Goal: Transaction & Acquisition: Subscribe to service/newsletter

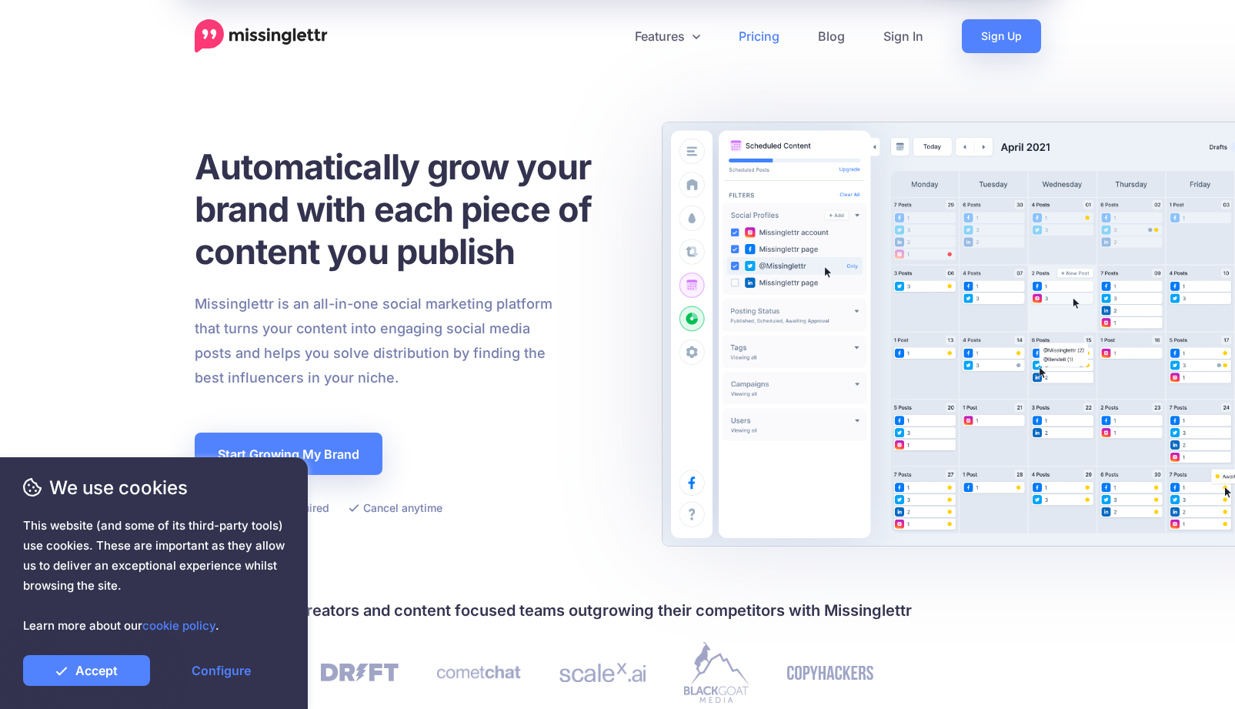
click at [748, 36] on link "Pricing" at bounding box center [759, 36] width 79 height 34
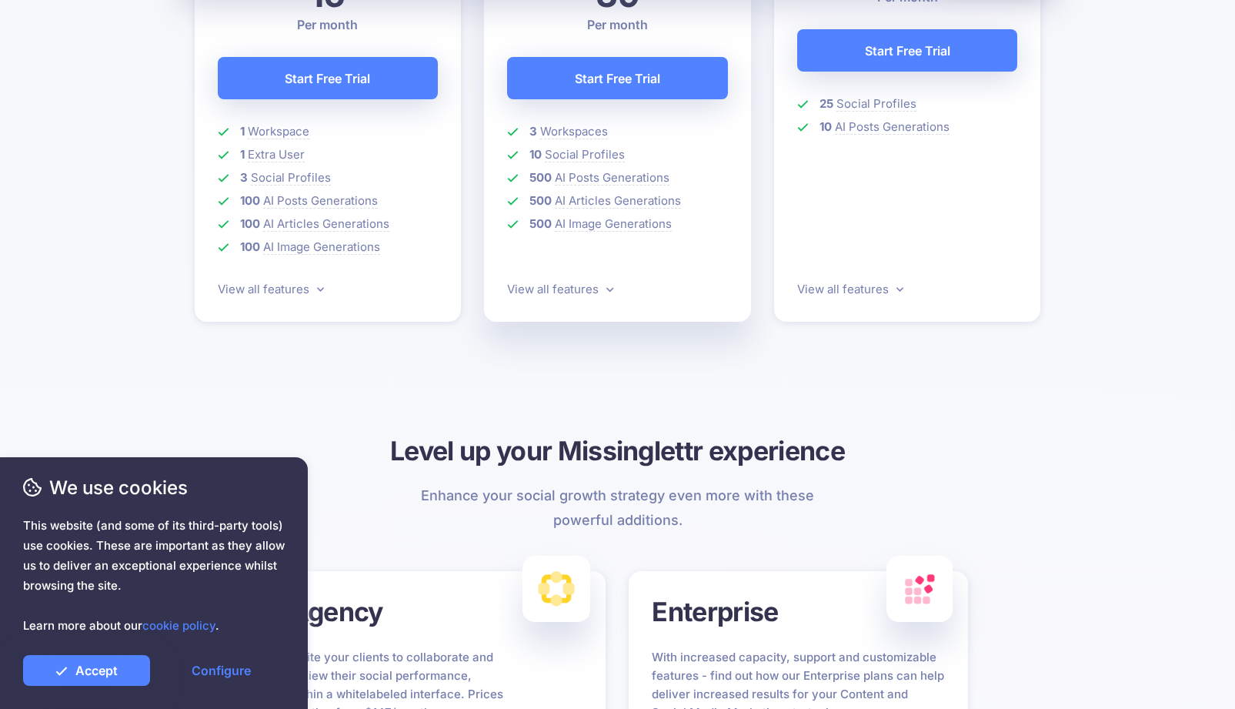
scroll to position [611, 0]
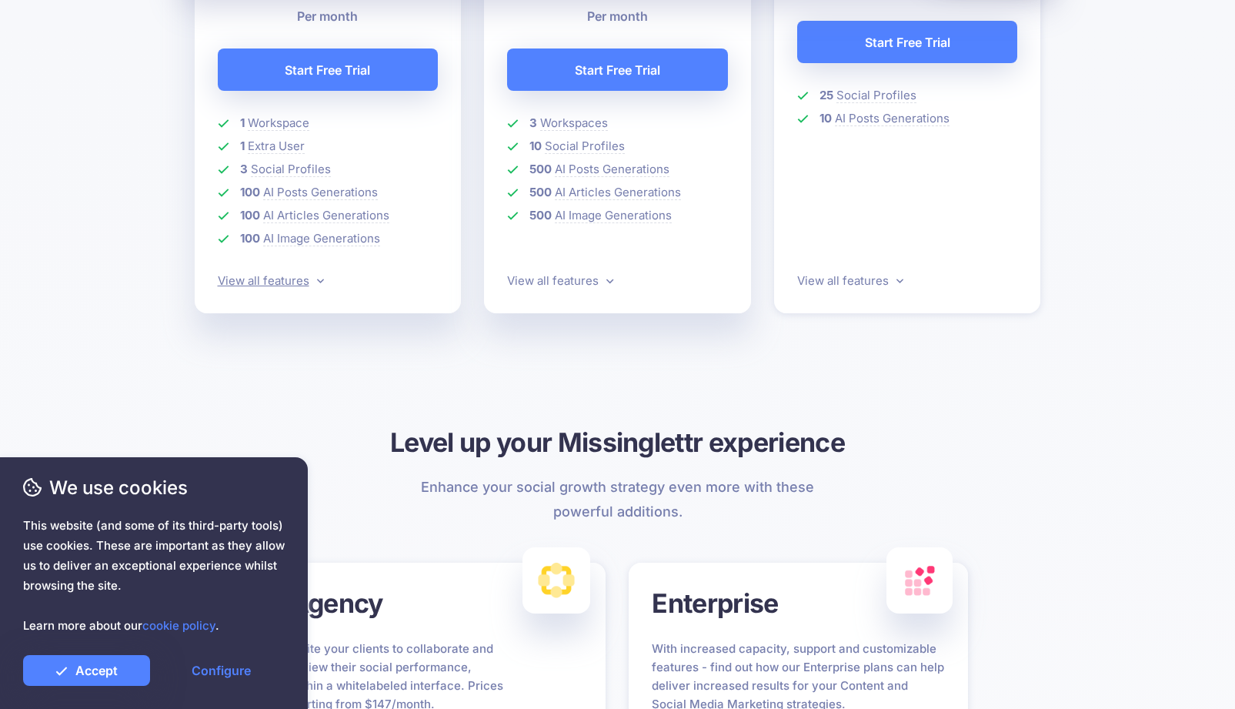
click at [301, 281] on link "View all features" at bounding box center [271, 280] width 106 height 15
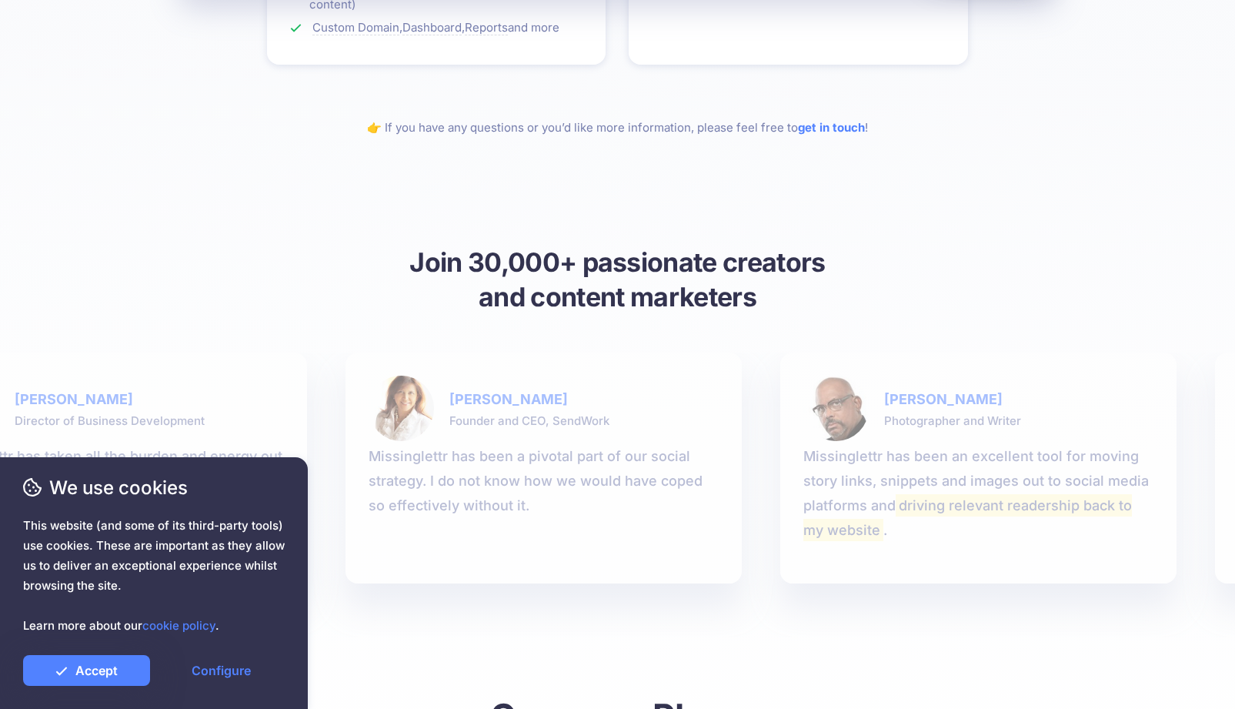
scroll to position [2200, 0]
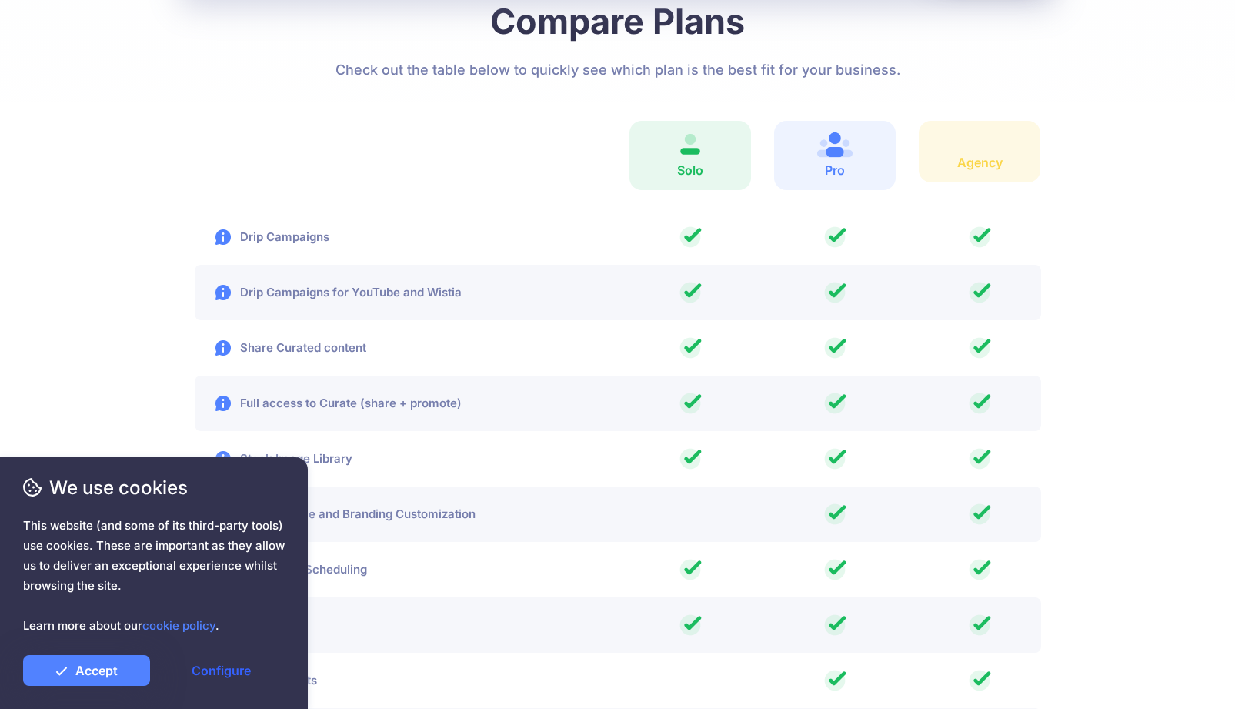
click at [209, 666] on link "Configure" at bounding box center [221, 670] width 127 height 31
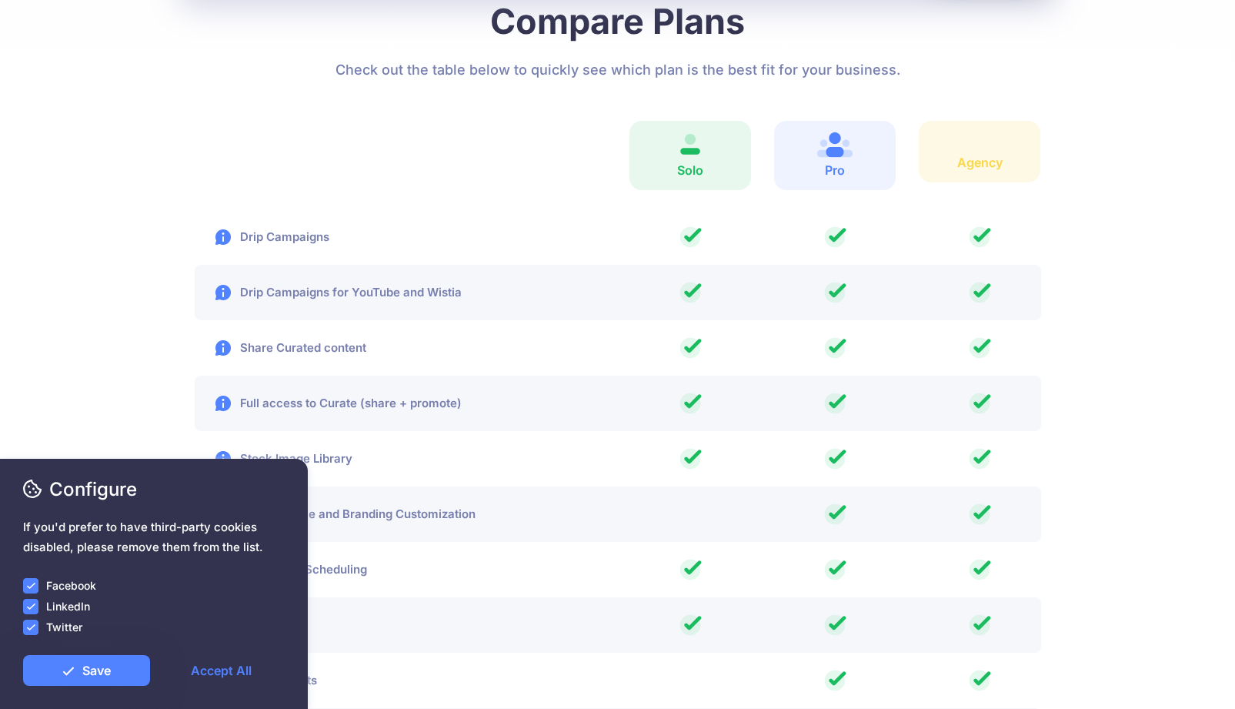
click at [50, 580] on label "Facebook" at bounding box center [71, 585] width 50 height 18
click at [32, 584] on ins at bounding box center [30, 585] width 15 height 15
click at [31, 616] on div at bounding box center [154, 616] width 262 height 3
click at [30, 608] on ins at bounding box center [30, 606] width 15 height 15
click at [30, 626] on ins at bounding box center [30, 627] width 15 height 15
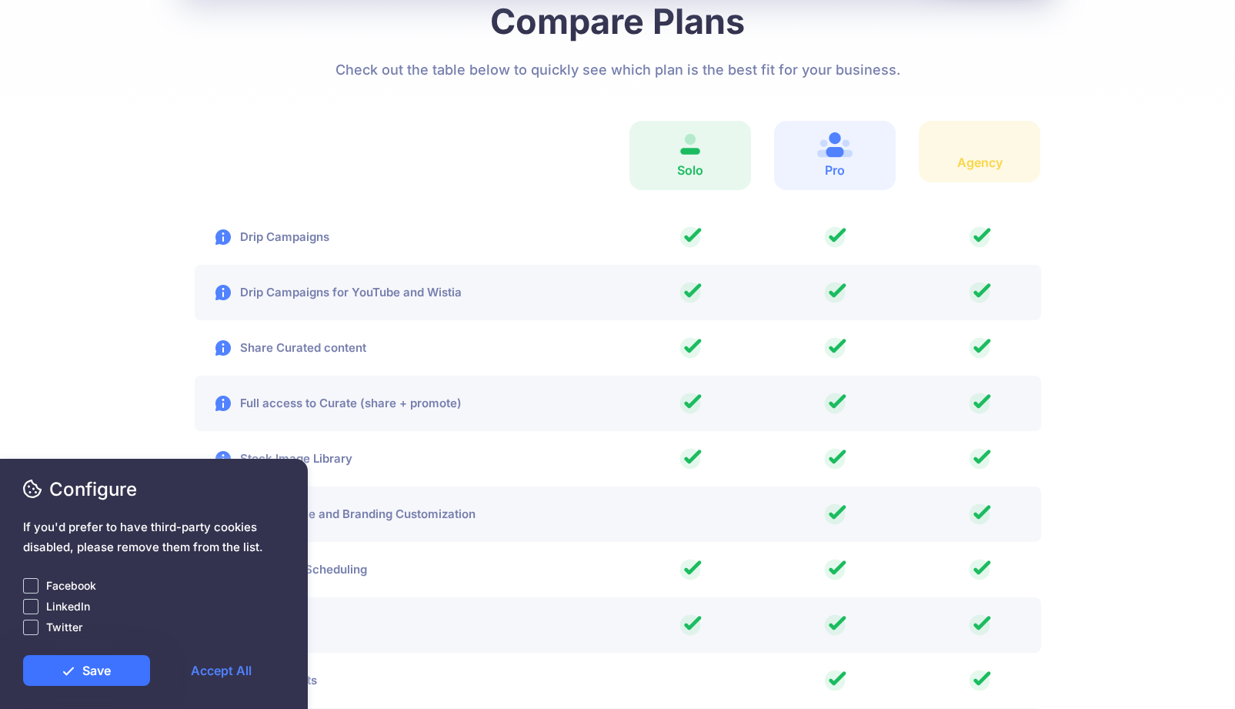
click at [105, 673] on link "Save" at bounding box center [86, 670] width 127 height 31
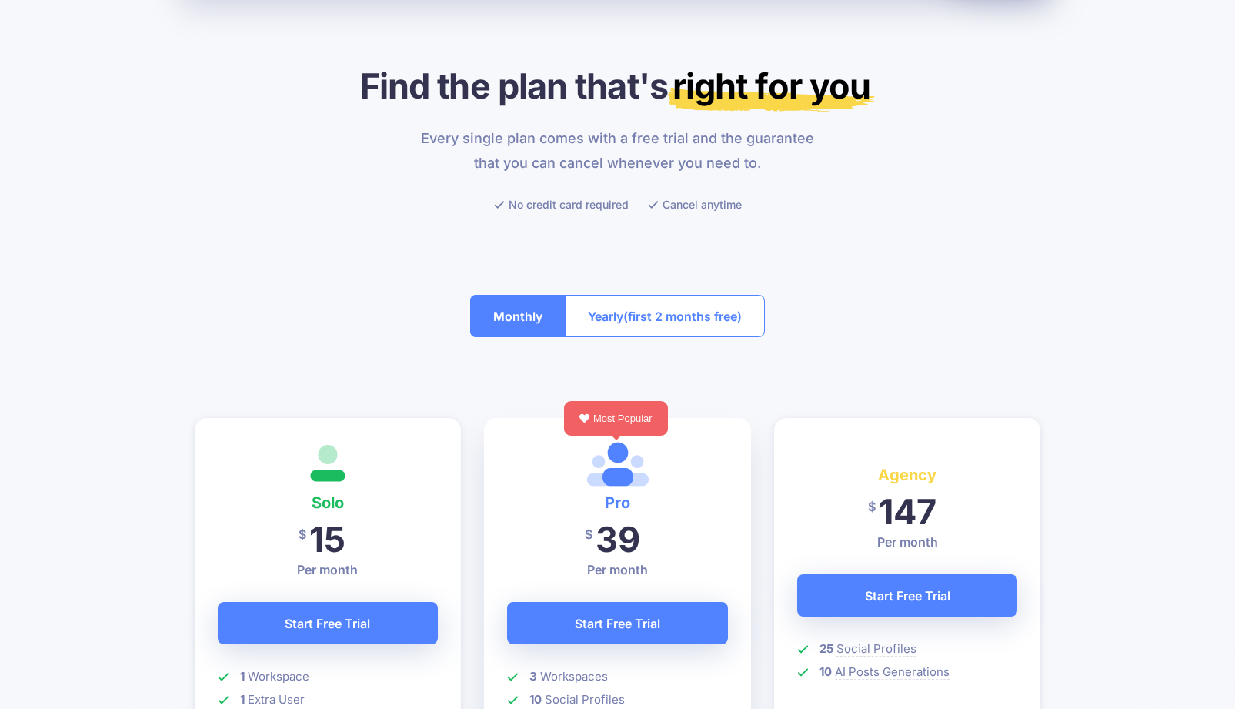
scroll to position [57, 0]
click at [686, 326] on span "(first 2 months free)" at bounding box center [682, 317] width 119 height 25
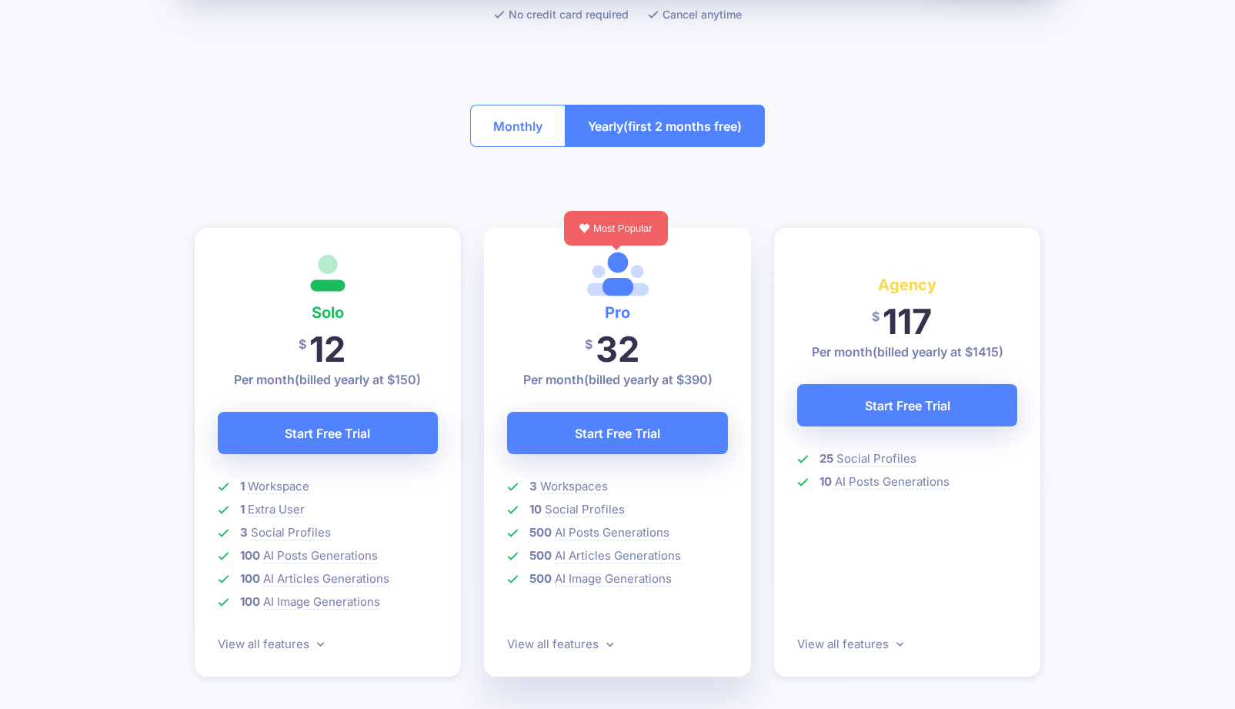
scroll to position [250, 0]
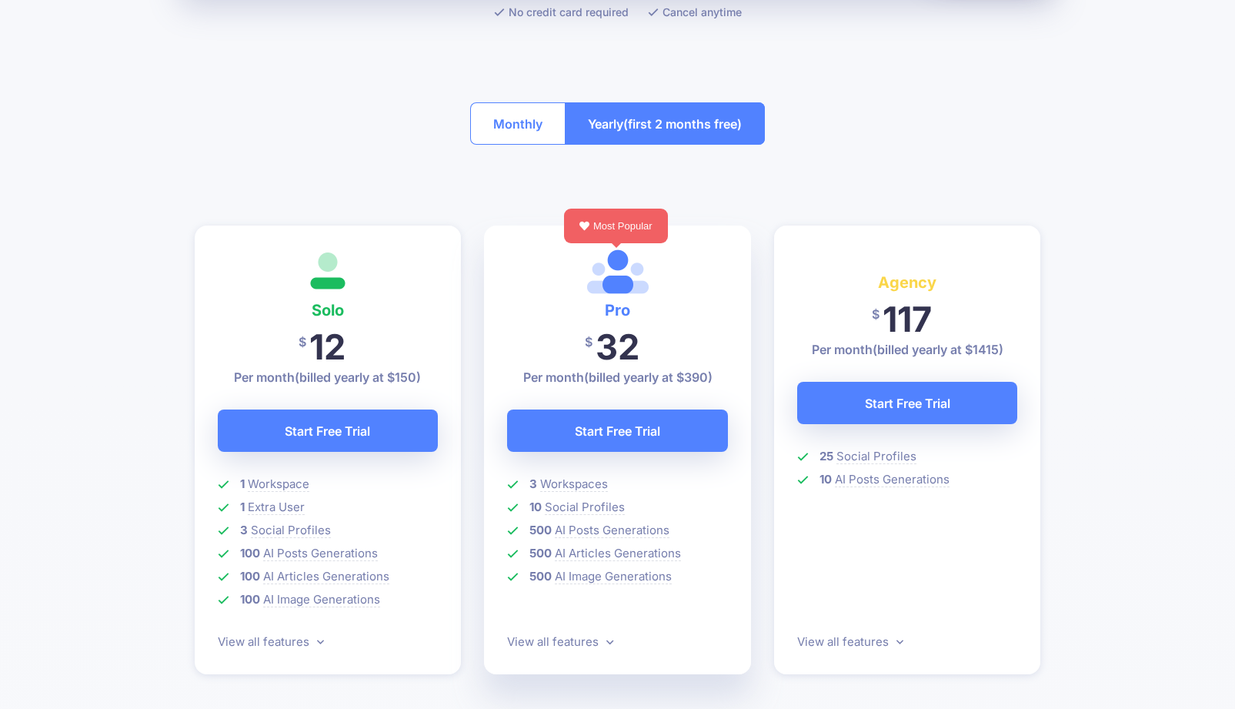
click at [519, 115] on button "Monthly" at bounding box center [517, 123] width 95 height 42
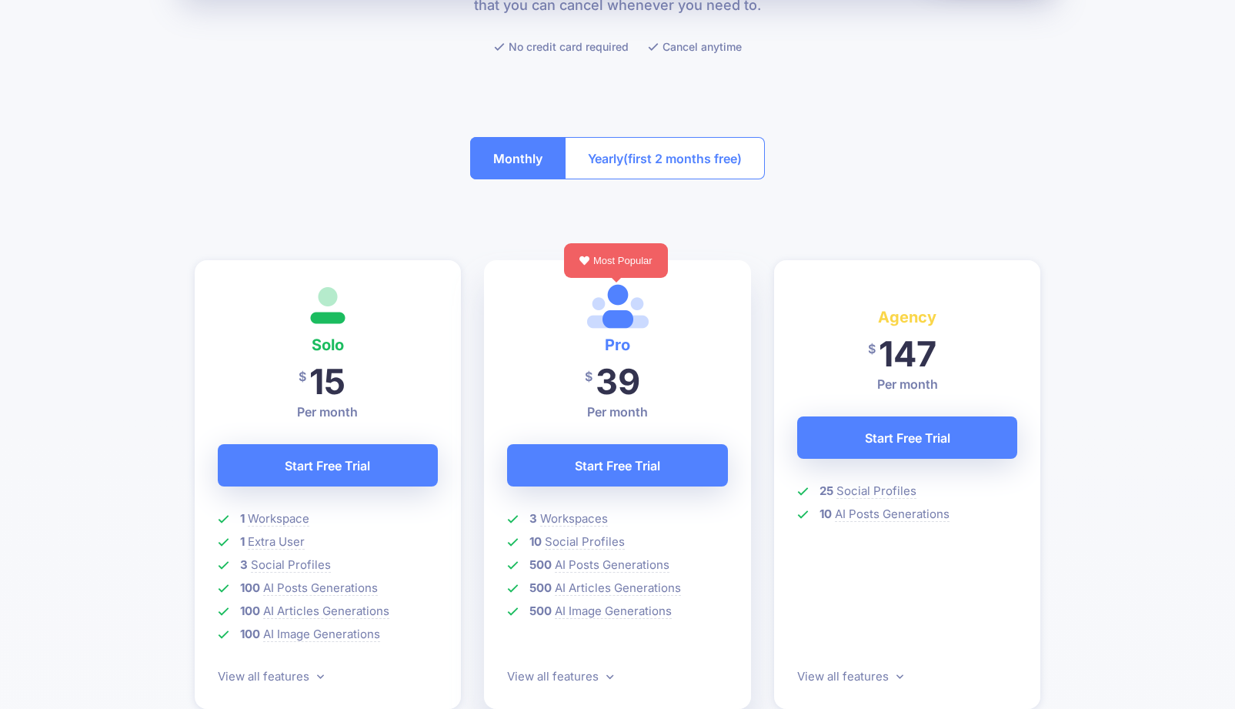
scroll to position [215, 0]
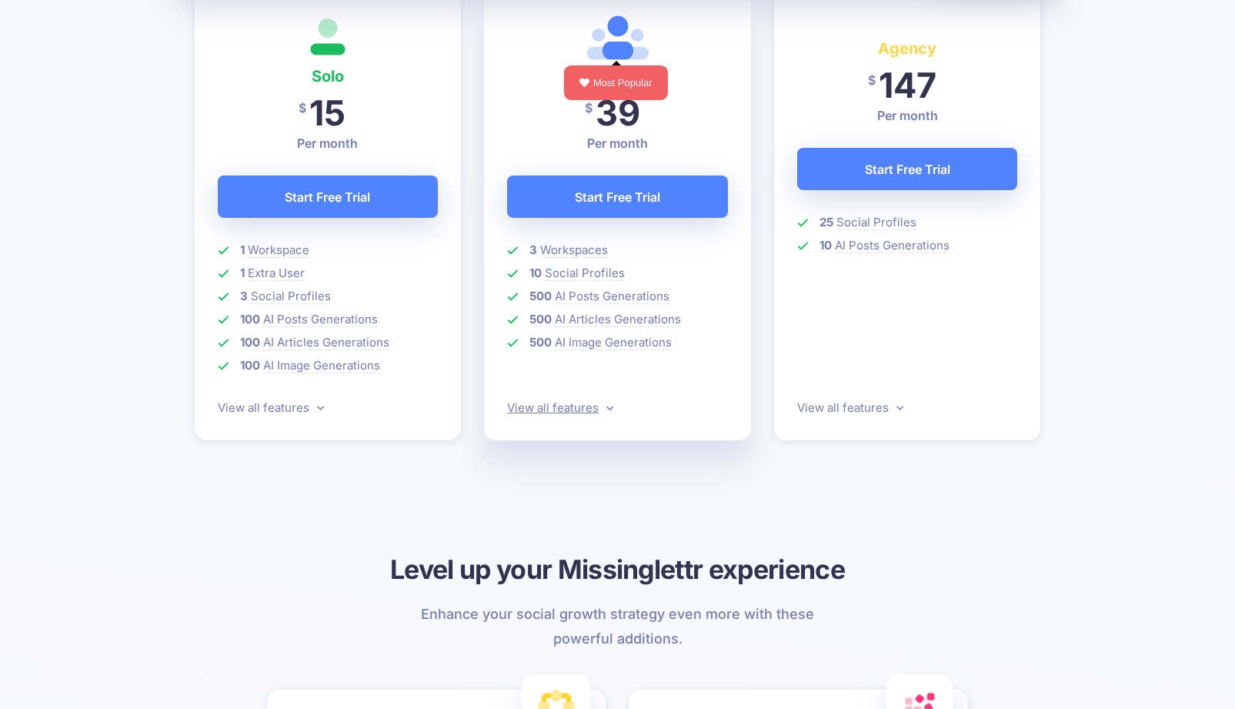
click at [548, 401] on link "View all features" at bounding box center [560, 407] width 106 height 15
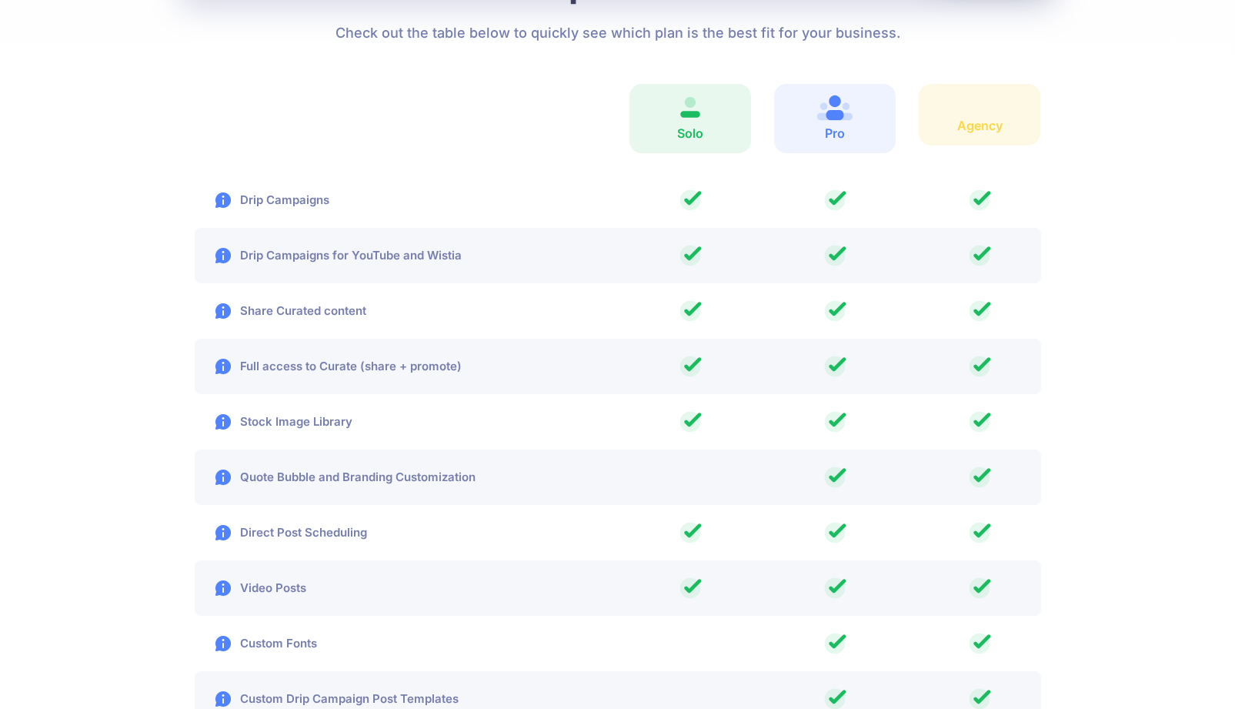
scroll to position [2238, 0]
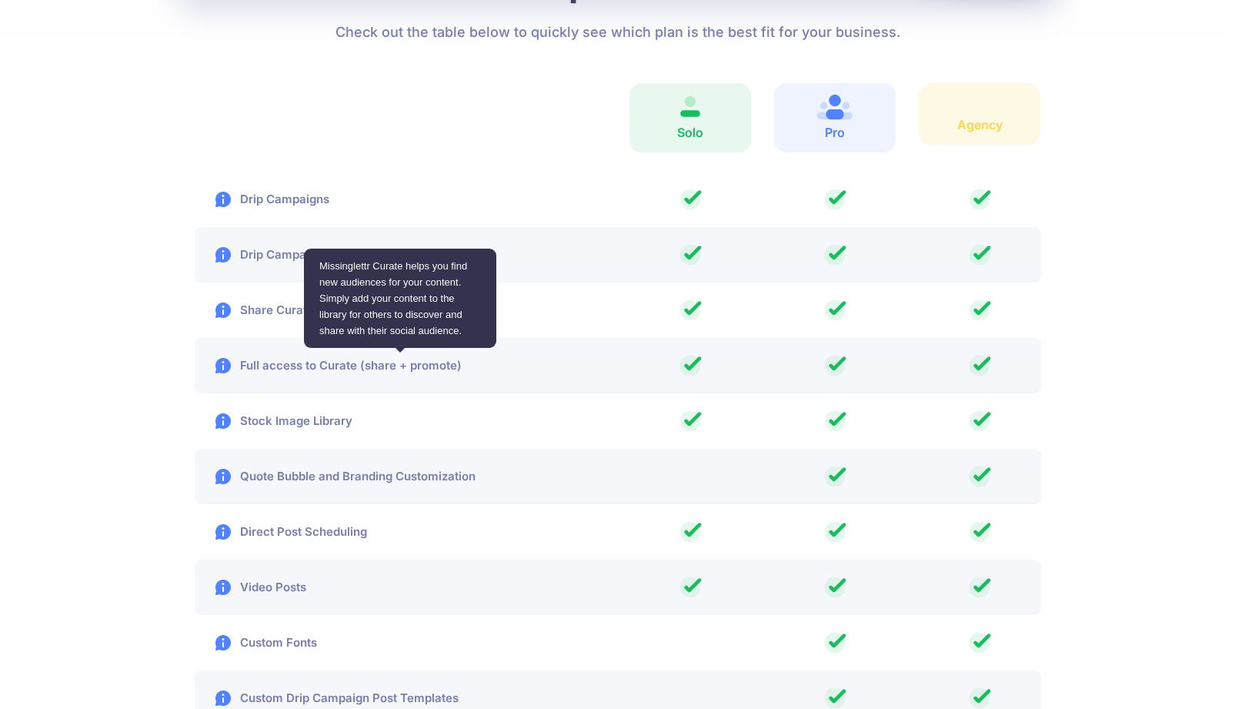
drag, startPoint x: 272, startPoint y: 368, endPoint x: 256, endPoint y: 308, distance: 62.2
click at [256, 308] on p "Share Curated content" at bounding box center [281, 310] width 172 height 18
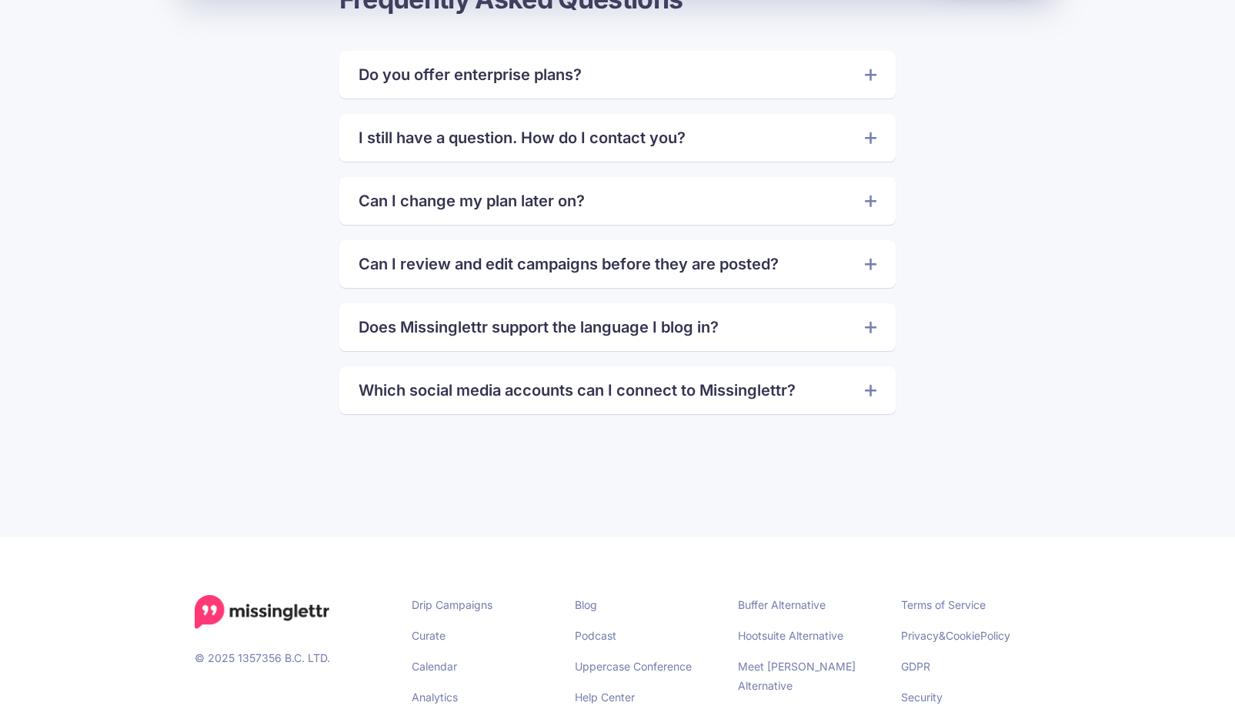
scroll to position [3589, 0]
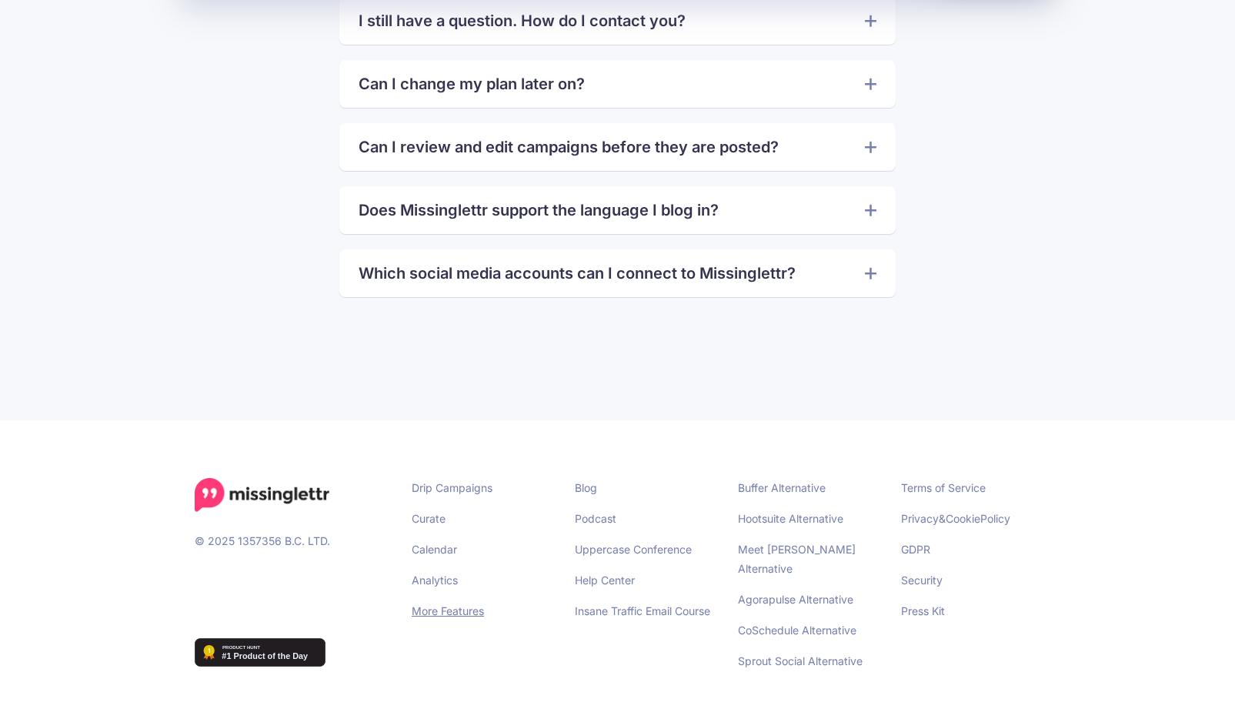
click at [444, 608] on link "More Features" at bounding box center [448, 610] width 72 height 13
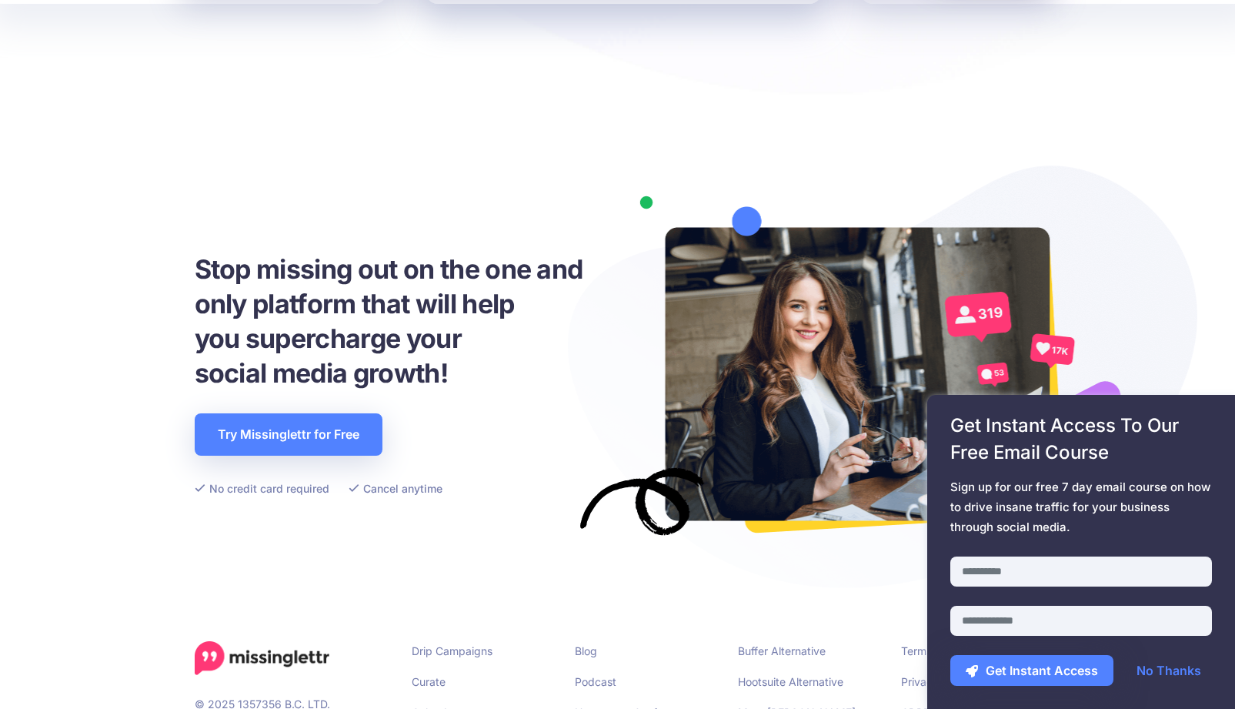
scroll to position [2218, 0]
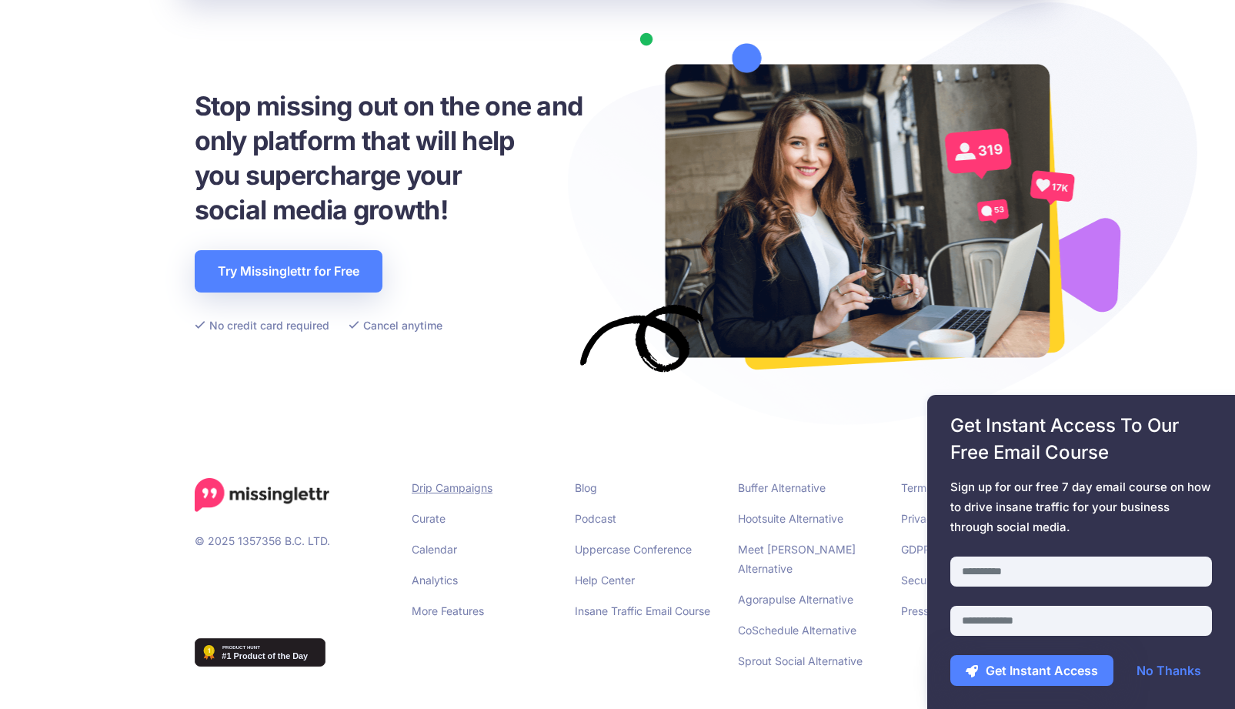
click at [436, 491] on link "Drip Campaigns" at bounding box center [452, 487] width 81 height 13
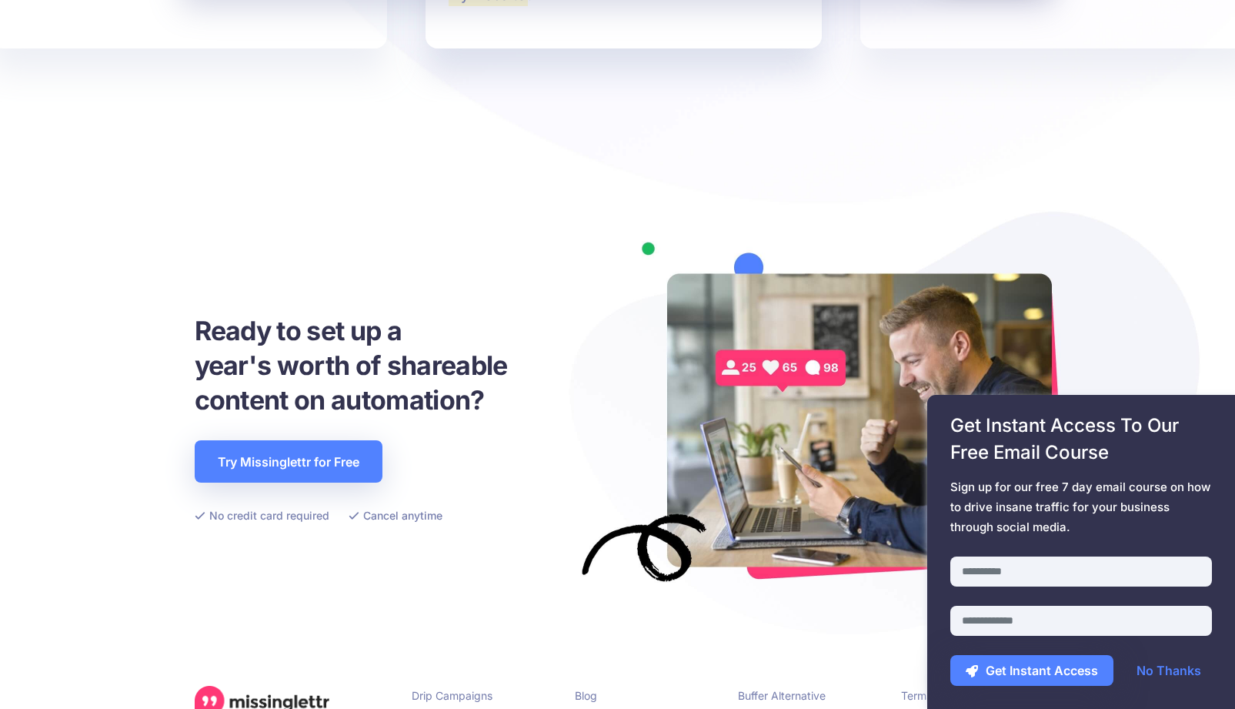
scroll to position [3393, 0]
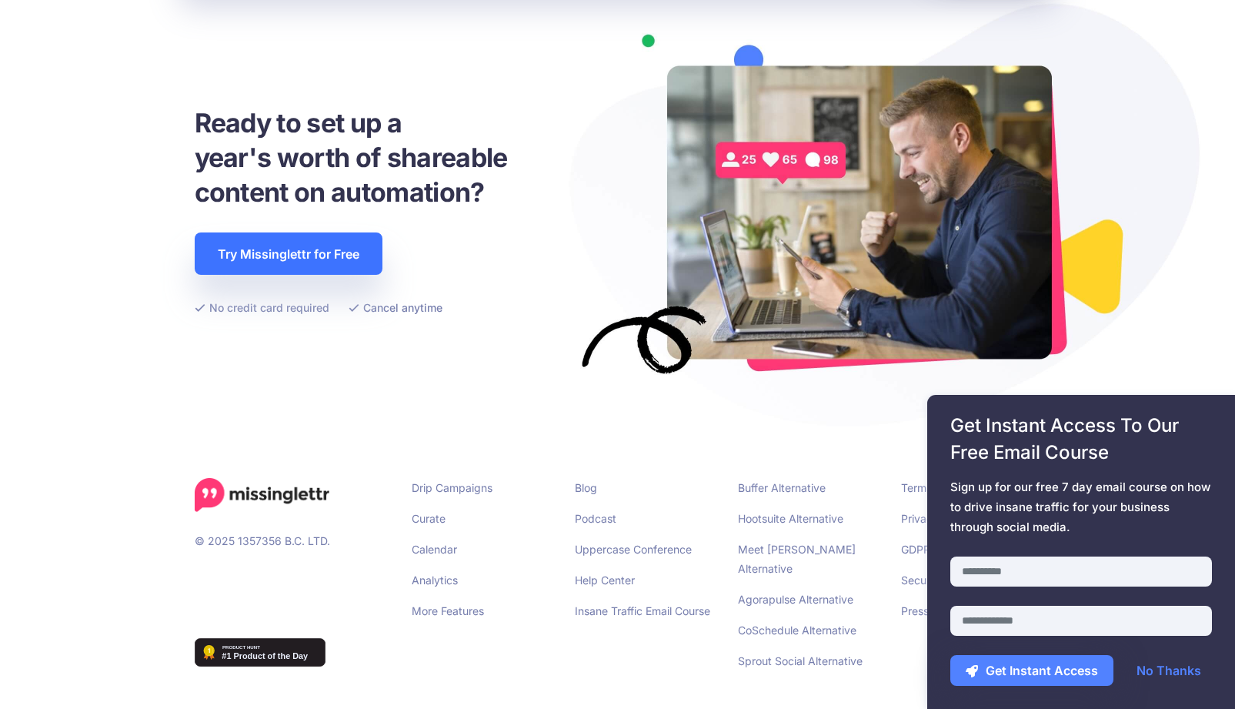
click at [298, 243] on link "Try Missinglettr for Free" at bounding box center [289, 253] width 188 height 42
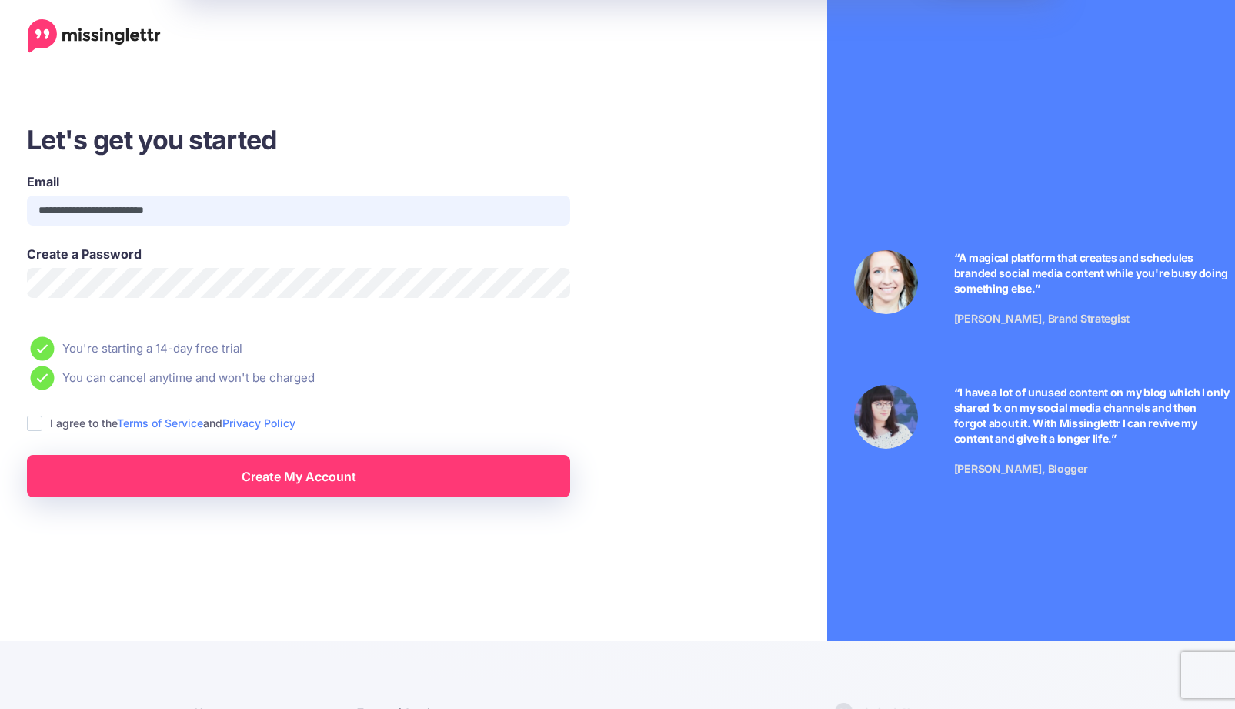
click at [254, 211] on input "**********" at bounding box center [298, 210] width 543 height 30
click at [198, 209] on input "**********" at bounding box center [298, 210] width 543 height 30
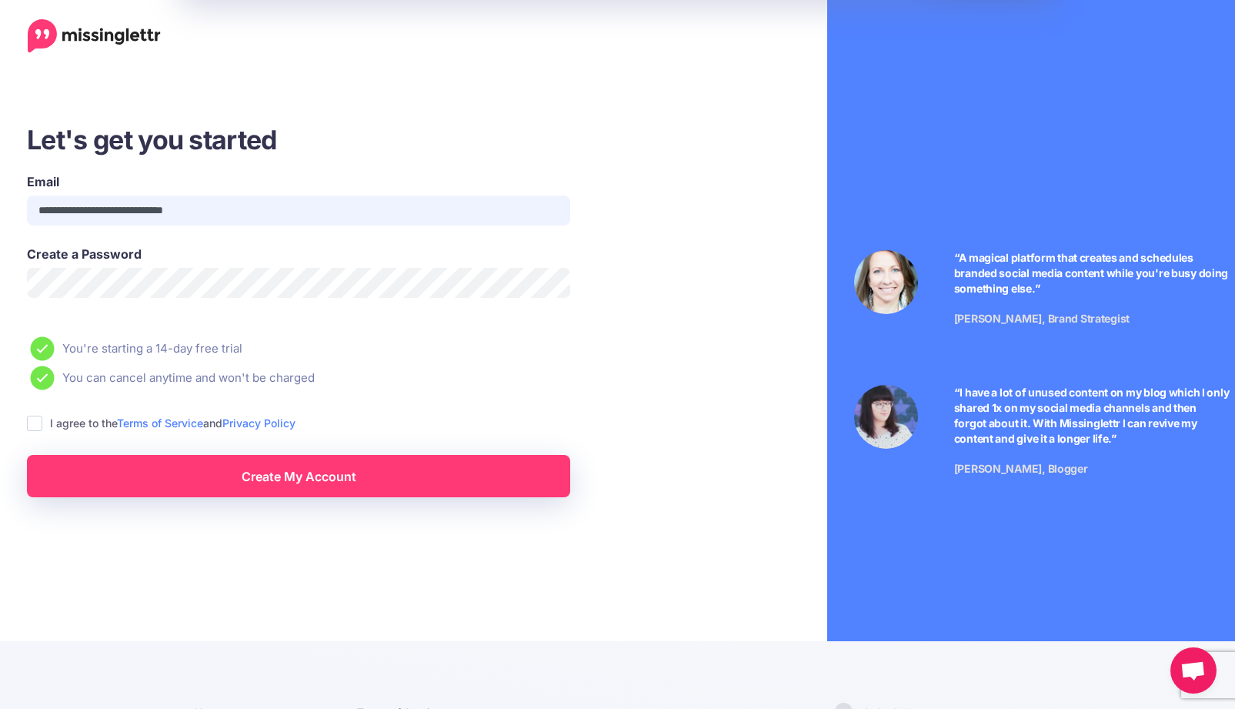
type input "**********"
